Goal: Information Seeking & Learning: Learn about a topic

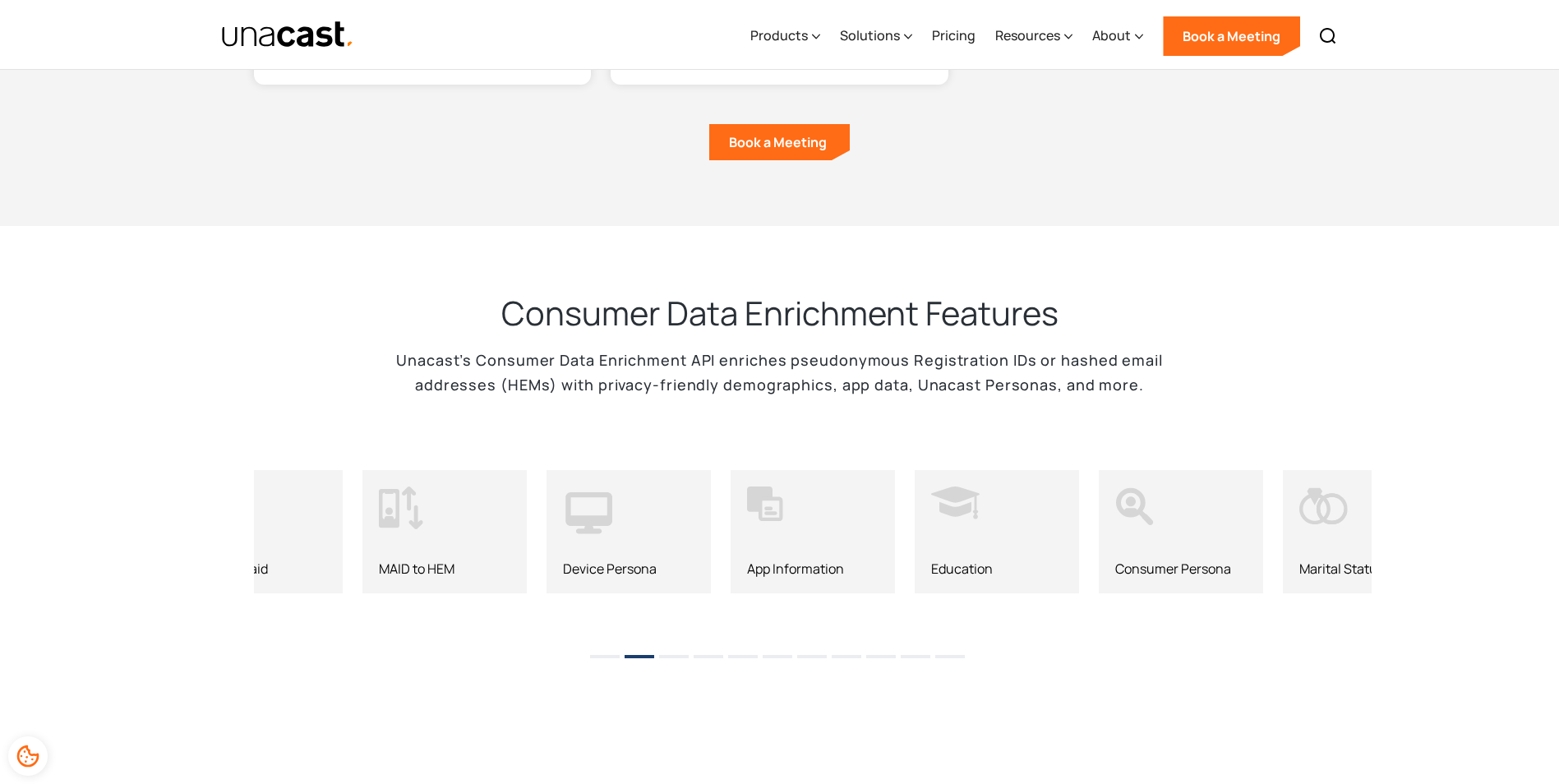
scroll to position [1412, 0]
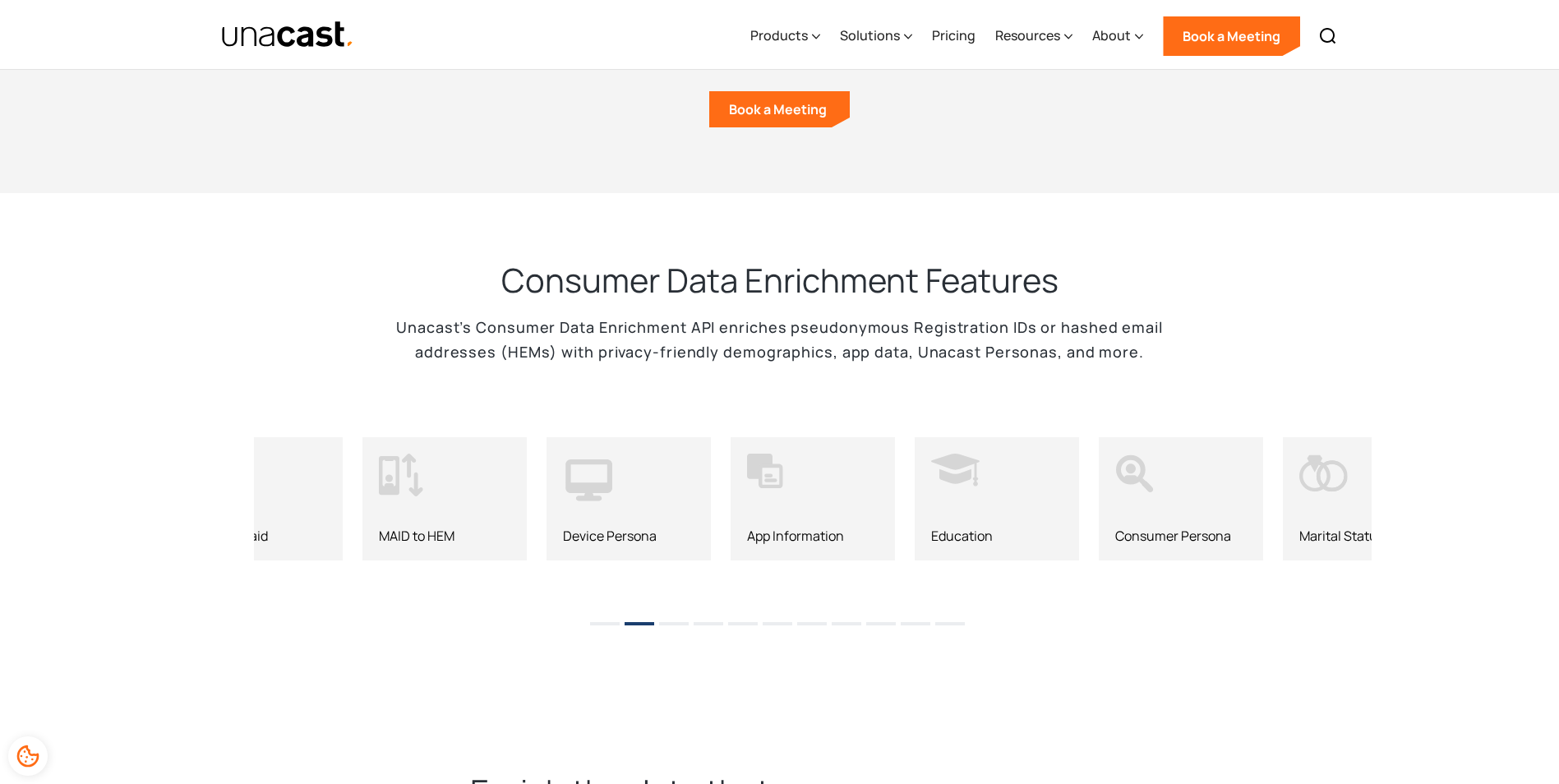
drag, startPoint x: 665, startPoint y: 527, endPoint x: 533, endPoint y: 532, distance: 132.1
click at [670, 622] on button "3" at bounding box center [674, 624] width 30 height 4
click at [710, 613] on li "4" at bounding box center [708, 617] width 30 height 24
click at [721, 613] on li "4" at bounding box center [708, 617] width 30 height 24
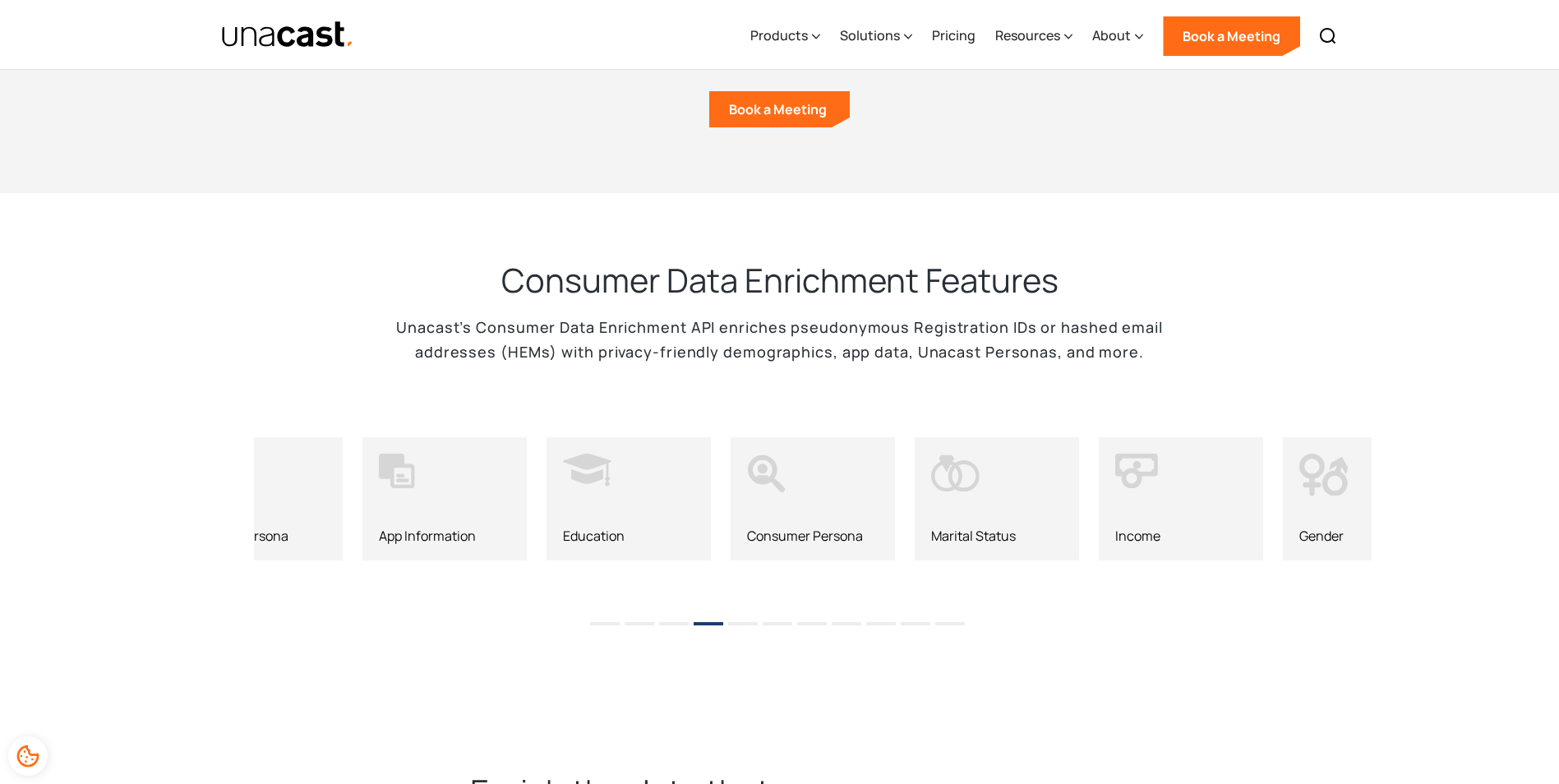
click at [738, 614] on li "5" at bounding box center [742, 617] width 30 height 24
click at [768, 622] on button "6" at bounding box center [777, 624] width 30 height 4
click at [594, 622] on li "1" at bounding box center [605, 617] width 30 height 24
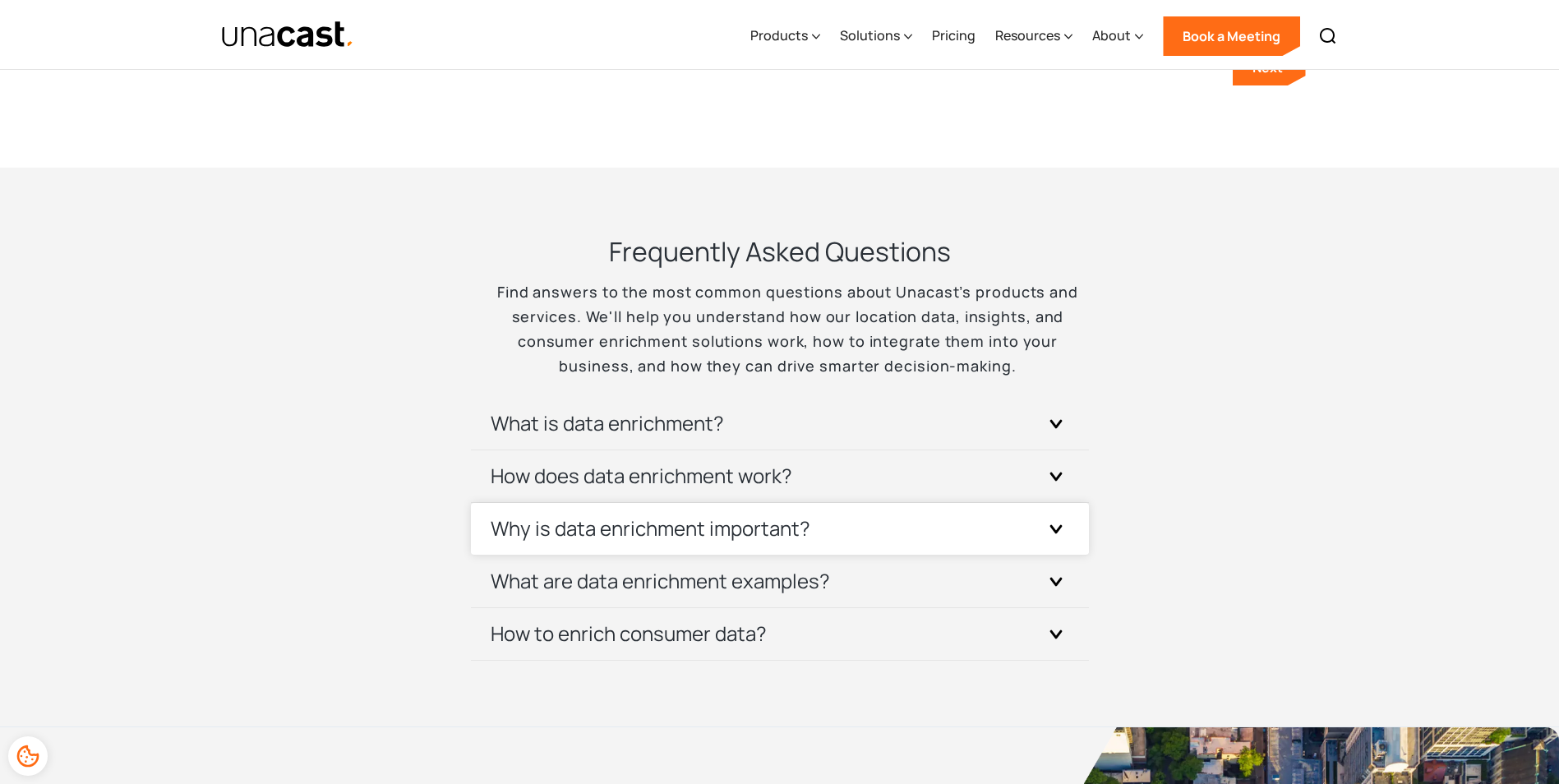
scroll to position [3746, 0]
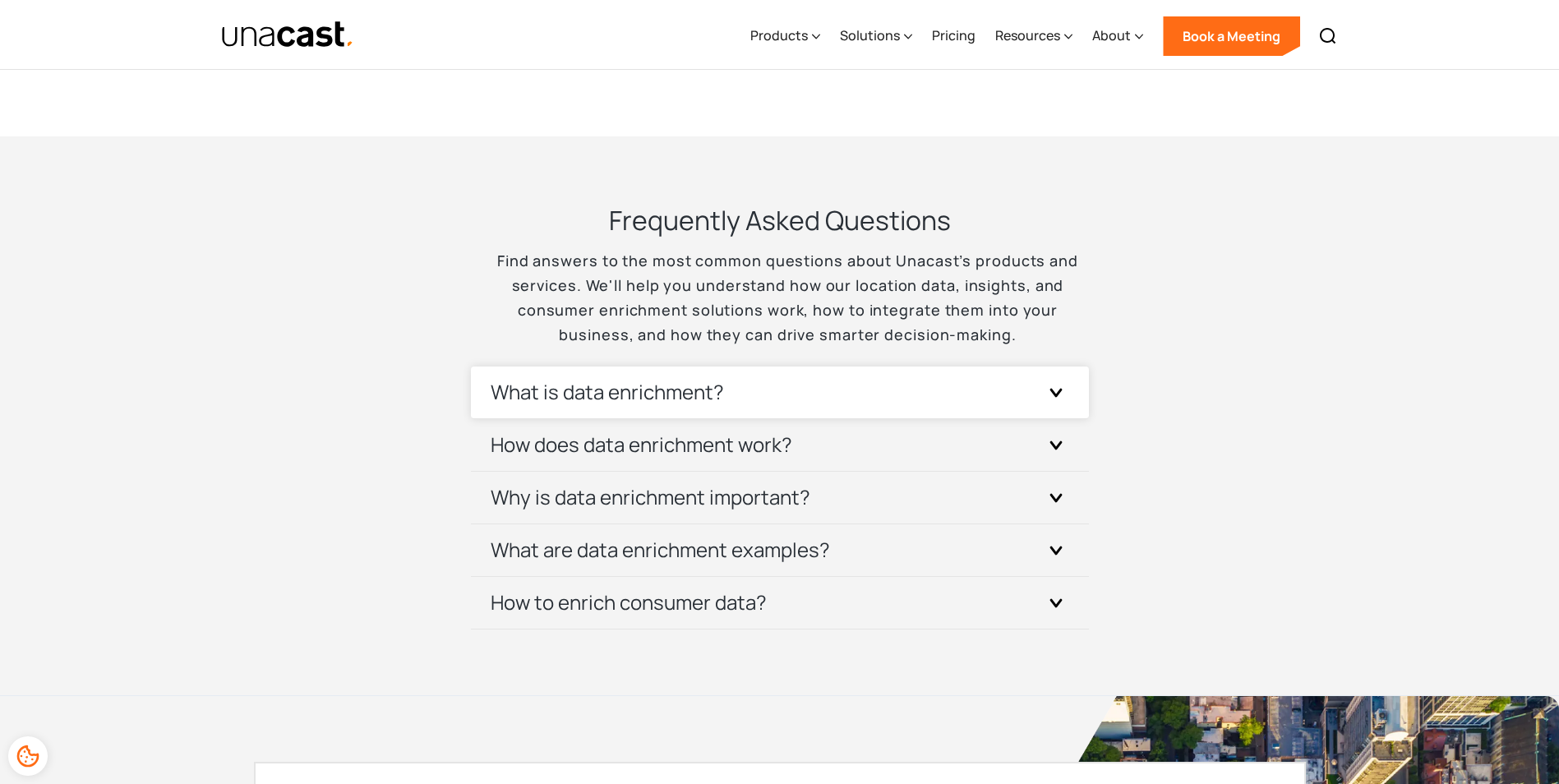
click at [685, 379] on h3 "What is data enrichment?" at bounding box center [606, 391] width 233 height 26
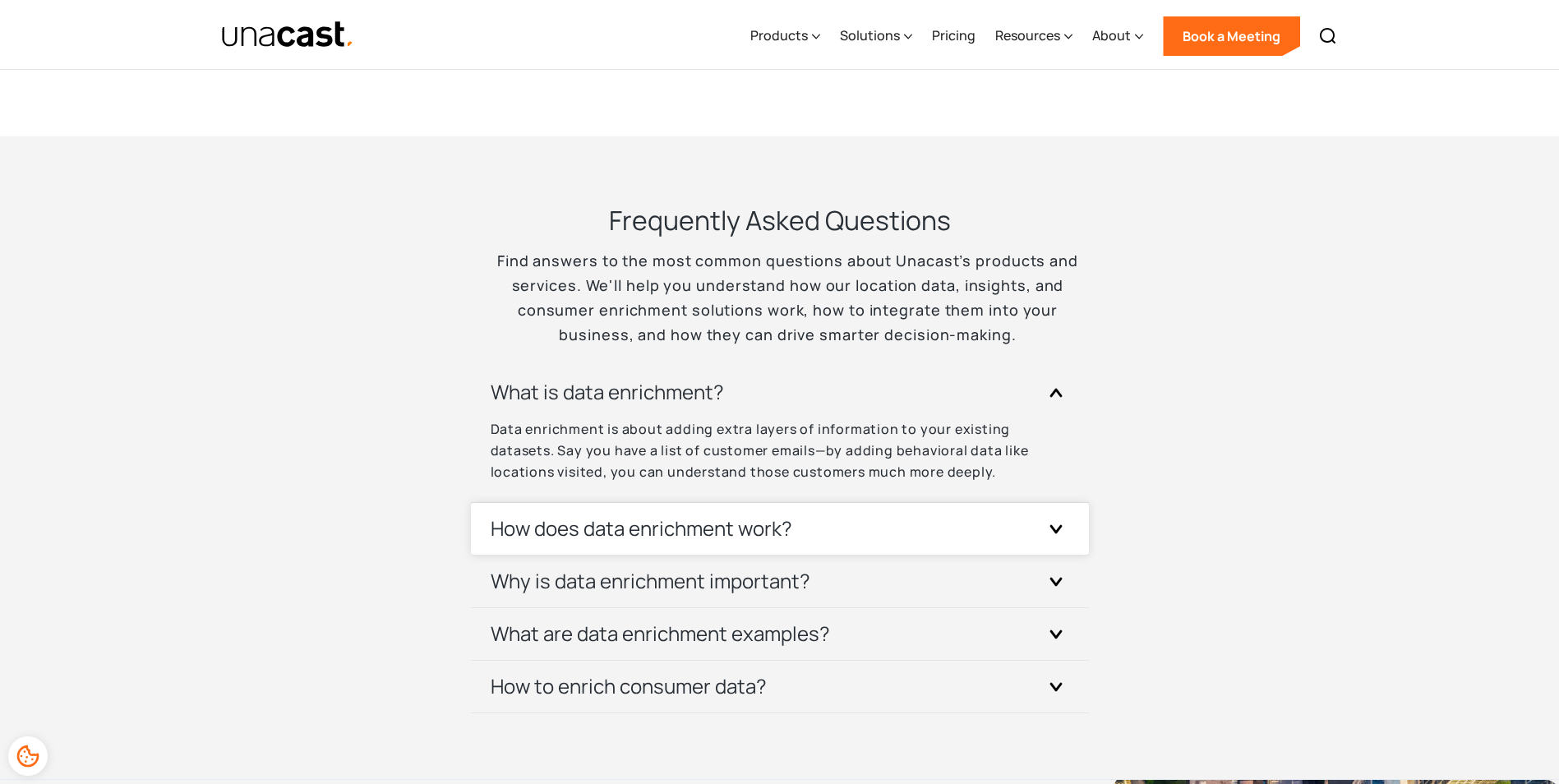
click at [658, 515] on h3 "How does data enrichment work?" at bounding box center [641, 528] width 301 height 26
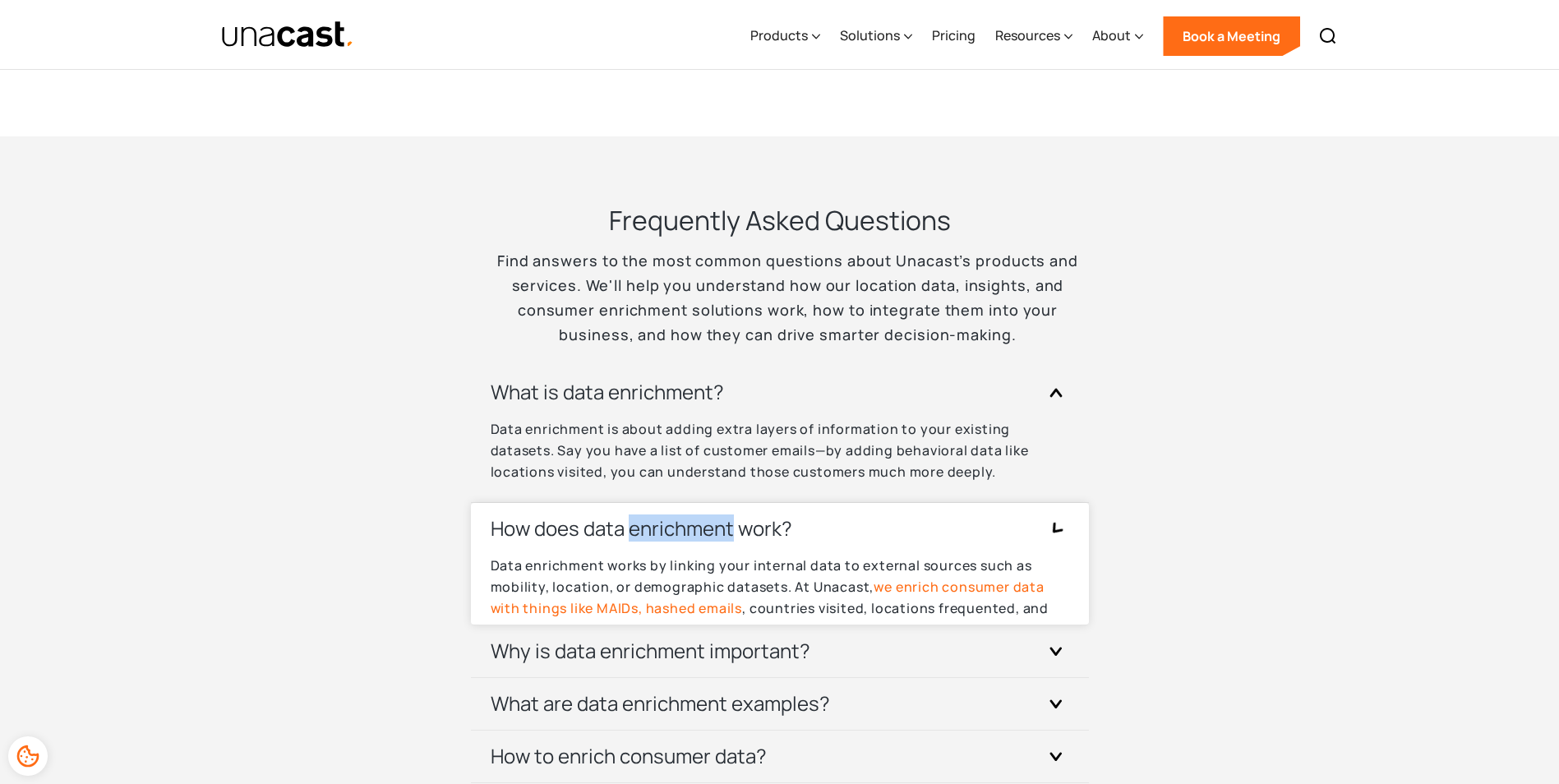
click at [658, 515] on h3 "How does data enrichment work?" at bounding box center [641, 528] width 301 height 26
